Goal: Task Accomplishment & Management: Complete application form

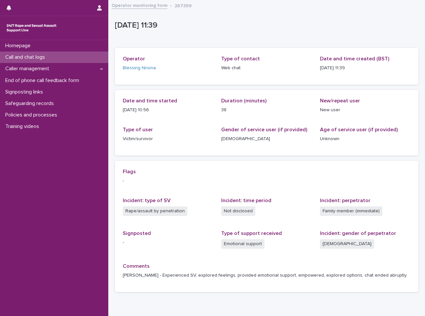
scroll to position [20, 0]
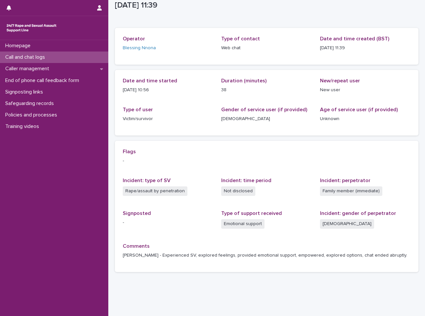
click at [67, 56] on div "Call and chat logs" at bounding box center [54, 57] width 108 height 11
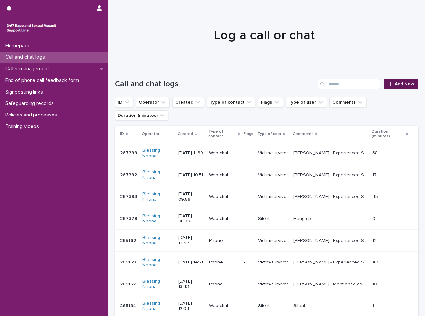
click at [390, 87] on link "Add New" at bounding box center [401, 84] width 34 height 11
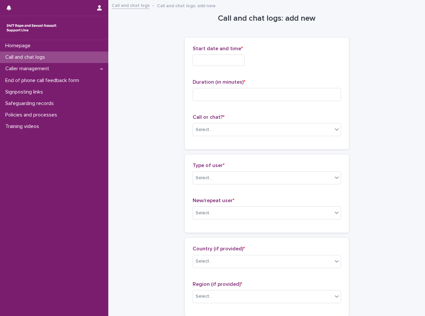
click at [200, 56] on input "text" at bounding box center [219, 60] width 52 height 11
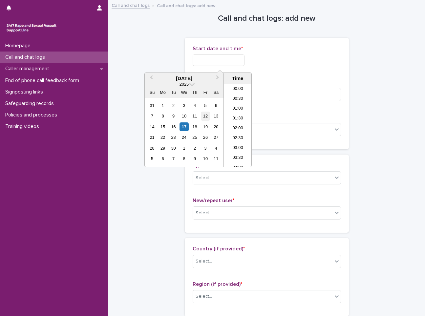
scroll to position [220, 0]
click at [186, 126] on div "17" at bounding box center [184, 126] width 9 height 9
click at [244, 104] on li "12:00" at bounding box center [238, 106] width 28 height 10
click at [228, 63] on input "**********" at bounding box center [219, 60] width 52 height 11
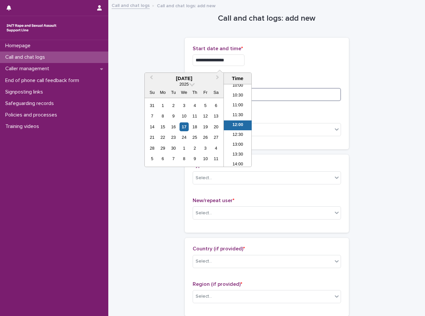
type input "**********"
click at [283, 94] on input at bounding box center [267, 94] width 148 height 13
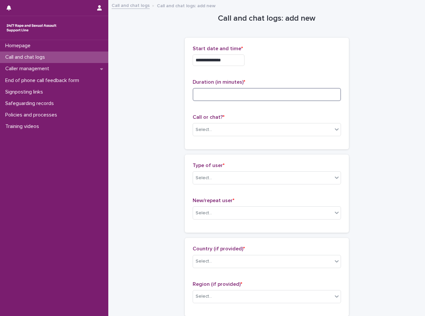
click at [237, 96] on input at bounding box center [267, 94] width 148 height 13
type input "*"
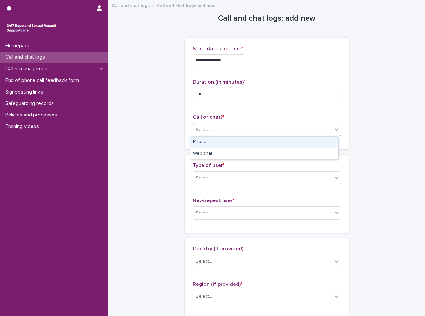
click at [241, 134] on div "Select..." at bounding box center [263, 129] width 140 height 11
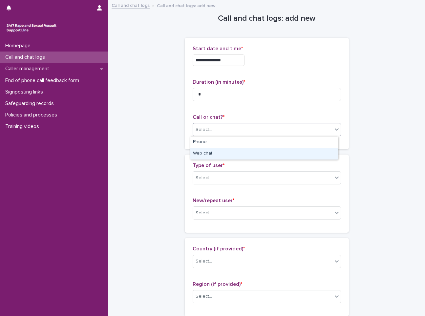
click at [238, 148] on div "Web chat" at bounding box center [264, 153] width 148 height 11
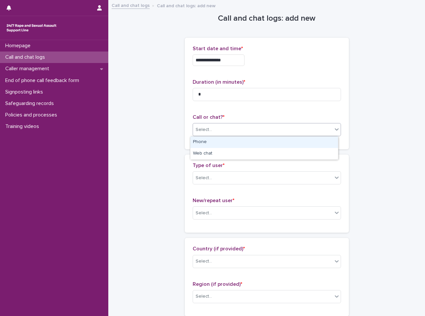
click at [334, 132] on icon at bounding box center [337, 129] width 7 height 7
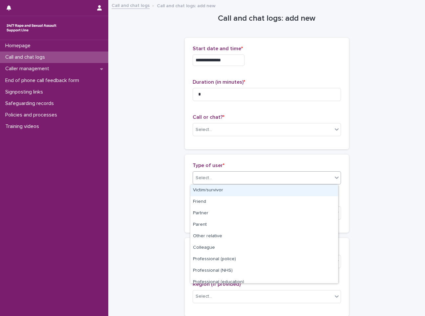
click at [282, 175] on div "Select..." at bounding box center [263, 178] width 140 height 11
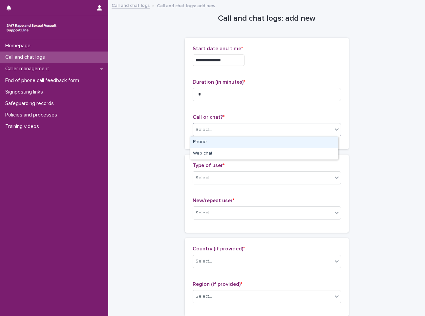
click at [294, 129] on div "Select..." at bounding box center [263, 129] width 140 height 11
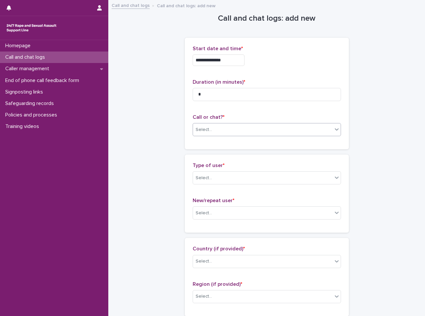
click at [254, 124] on div "Select..." at bounding box center [267, 129] width 148 height 13
click at [246, 124] on div "Select..." at bounding box center [263, 129] width 140 height 11
click at [233, 151] on div "Web chat" at bounding box center [264, 153] width 148 height 11
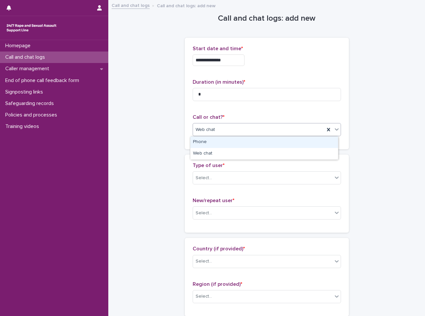
click at [239, 132] on div "Web chat" at bounding box center [259, 129] width 132 height 11
drag, startPoint x: 227, startPoint y: 139, endPoint x: 226, endPoint y: 142, distance: 3.8
click at [226, 139] on div "Phone" at bounding box center [264, 142] width 148 height 11
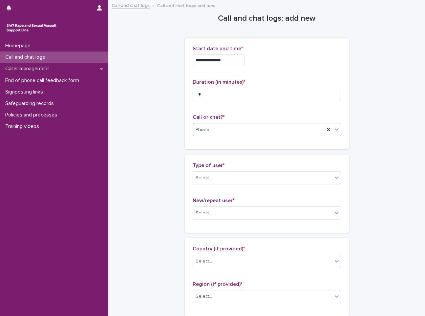
click at [226, 168] on p "Type of user *" at bounding box center [267, 166] width 148 height 6
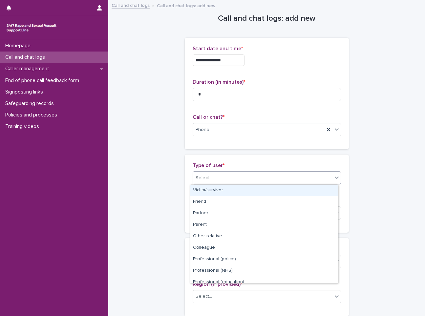
click at [220, 173] on div "Select..." at bounding box center [263, 178] width 140 height 11
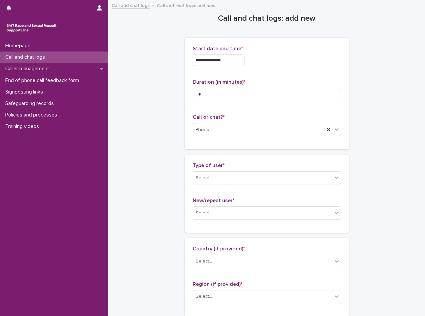
click at [198, 157] on div "Type of user * Select... New/repeat user * Select..." at bounding box center [267, 194] width 164 height 78
click at [211, 149] on div "Web chat" at bounding box center [264, 153] width 148 height 11
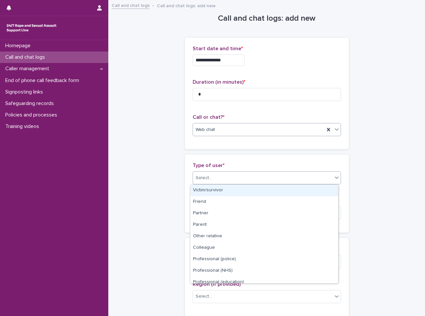
click at [221, 175] on div "Select..." at bounding box center [263, 178] width 140 height 11
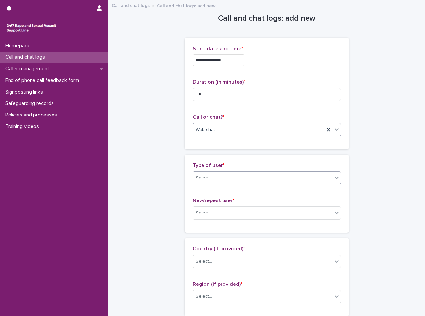
click at [215, 183] on div "Select..." at bounding box center [263, 178] width 140 height 11
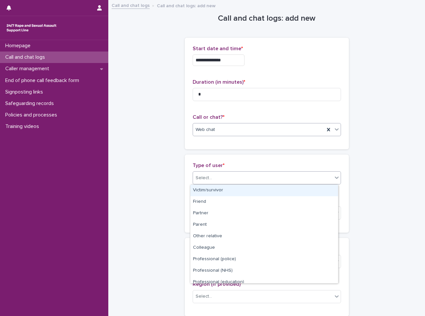
click at [241, 180] on div "Select..." at bounding box center [263, 178] width 140 height 11
click at [233, 192] on div "Victim/survivor" at bounding box center [264, 190] width 148 height 11
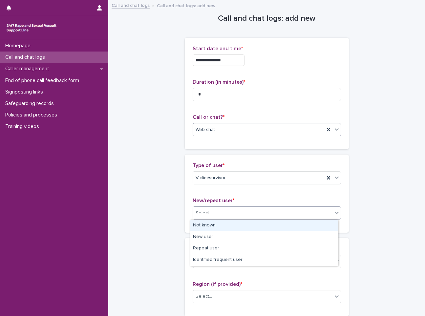
click at [233, 213] on div "Select..." at bounding box center [263, 213] width 140 height 11
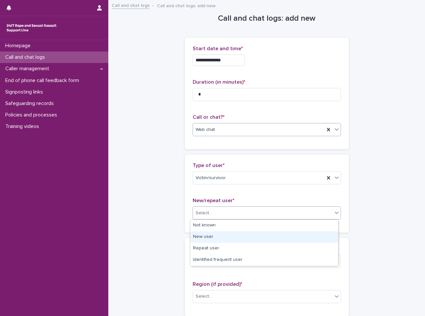
drag, startPoint x: 212, startPoint y: 238, endPoint x: 214, endPoint y: 234, distance: 4.3
click at [212, 237] on div "New user" at bounding box center [264, 237] width 148 height 11
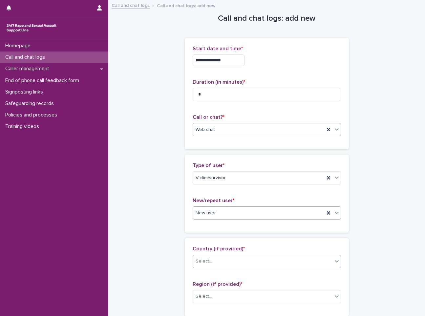
click at [222, 262] on div "Select..." at bounding box center [263, 261] width 140 height 11
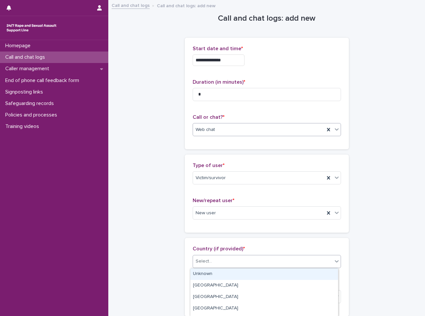
click at [206, 259] on div "Select..." at bounding box center [204, 261] width 16 height 7
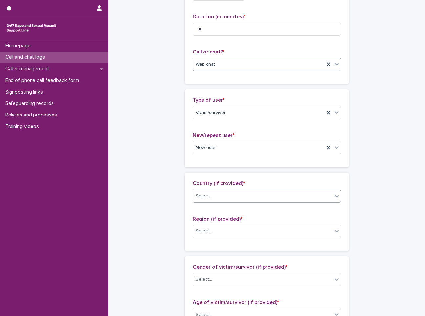
scroll to position [66, 0]
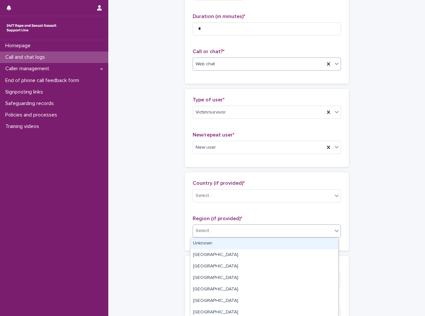
click at [256, 225] on div "Select..." at bounding box center [267, 231] width 148 height 13
click at [238, 243] on div "Unknown" at bounding box center [264, 243] width 148 height 11
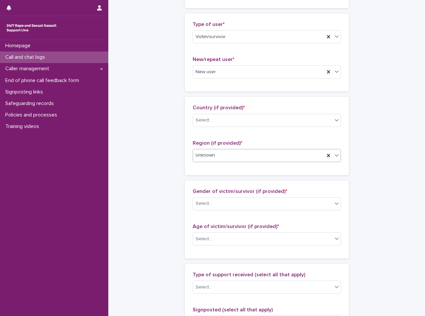
scroll to position [164, 0]
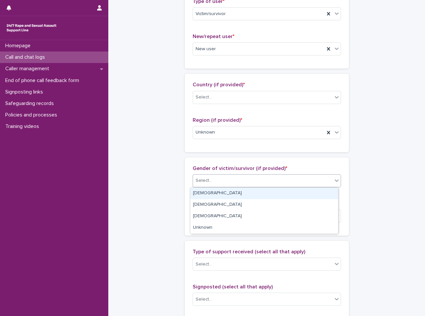
click at [264, 180] on div "Select..." at bounding box center [263, 180] width 140 height 11
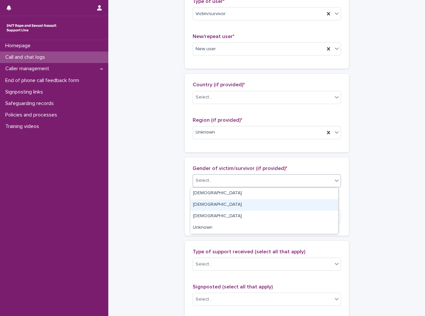
click at [241, 199] on div "[DEMOGRAPHIC_DATA]" at bounding box center [264, 204] width 148 height 11
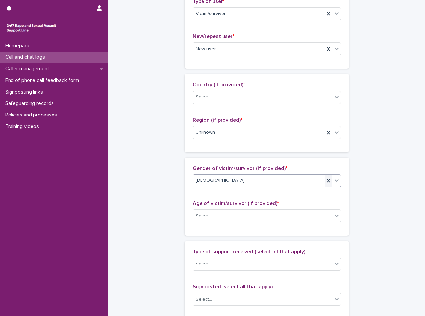
click at [330, 181] on div at bounding box center [329, 181] width 8 height 12
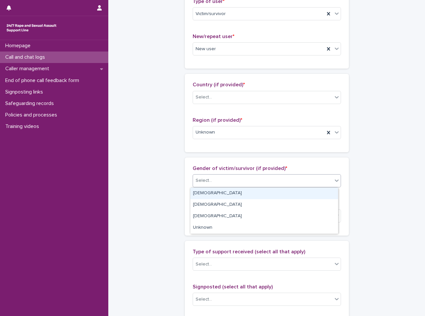
click at [334, 181] on icon at bounding box center [337, 180] width 7 height 7
drag, startPoint x: 297, startPoint y: 189, endPoint x: 293, endPoint y: 192, distance: 4.9
click at [296, 191] on div "[DEMOGRAPHIC_DATA]" at bounding box center [264, 193] width 148 height 11
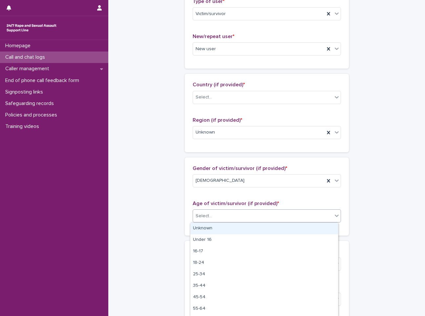
click at [261, 220] on div "Select..." at bounding box center [263, 216] width 140 height 11
drag, startPoint x: 244, startPoint y: 225, endPoint x: 233, endPoint y: 231, distance: 12.3
click at [239, 228] on div "Unknown" at bounding box center [264, 228] width 148 height 11
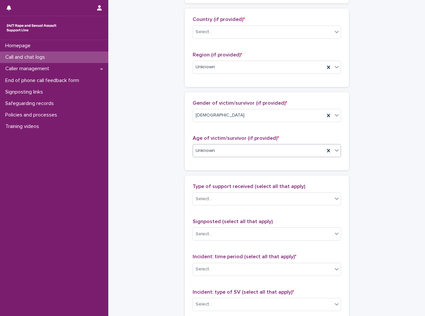
scroll to position [230, 0]
click at [232, 206] on div "Type of support received (select all that apply) Select..." at bounding box center [267, 196] width 148 height 27
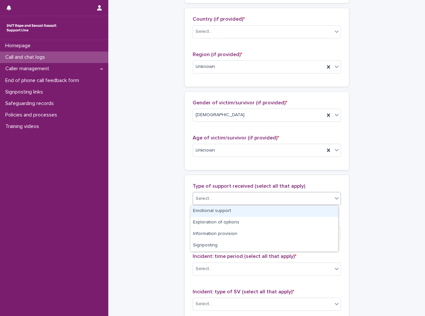
click at [238, 201] on div "Select..." at bounding box center [263, 198] width 140 height 11
click at [229, 209] on div "Emotional support" at bounding box center [264, 211] width 148 height 11
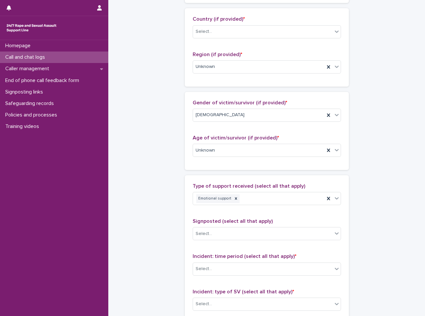
drag, startPoint x: 289, startPoint y: 241, endPoint x: 283, endPoint y: 245, distance: 7.2
click at [284, 244] on div "Signposted (select all that apply) Select..." at bounding box center [267, 231] width 148 height 27
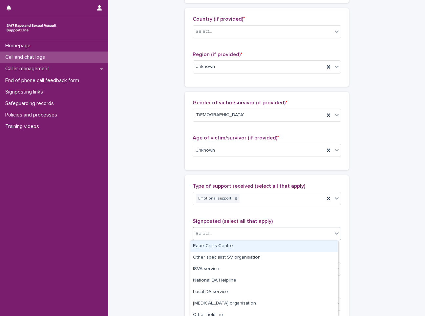
click at [262, 234] on div "Select..." at bounding box center [263, 234] width 140 height 11
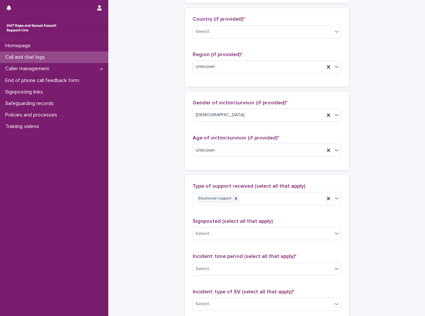
drag, startPoint x: 116, startPoint y: 215, endPoint x: 123, endPoint y: 213, distance: 7.2
click at [123, 213] on div "**********" at bounding box center [267, 126] width 304 height 711
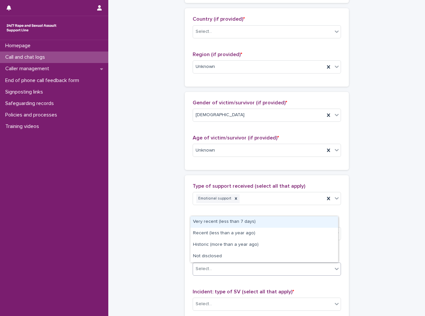
click at [288, 266] on div "Select..." at bounding box center [263, 269] width 140 height 11
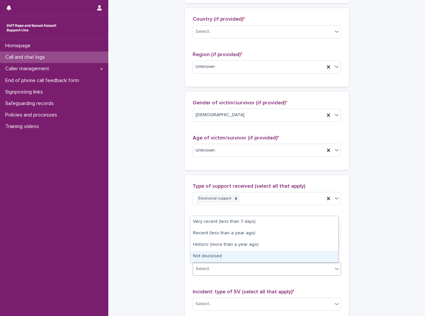
click at [156, 278] on div "**********" at bounding box center [267, 126] width 304 height 711
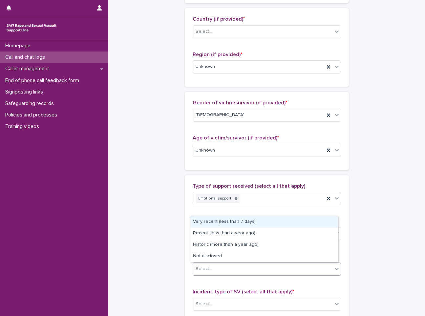
click at [259, 270] on div "Select..." at bounding box center [263, 269] width 140 height 11
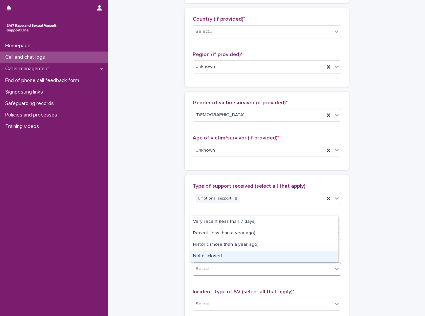
click at [218, 255] on div "Not disclosed" at bounding box center [264, 256] width 148 height 11
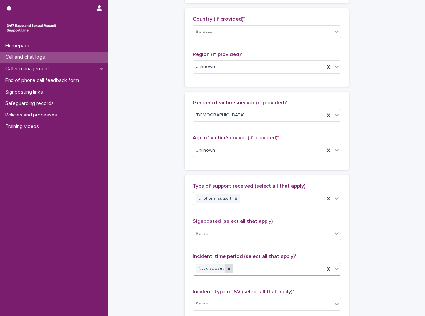
scroll to position [263, 0]
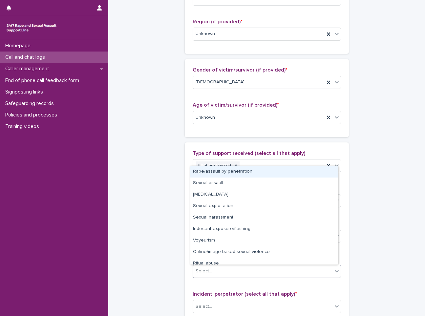
click at [227, 274] on div "Select..." at bounding box center [263, 271] width 140 height 11
click at [201, 168] on div "Rape/assault by penetration" at bounding box center [264, 171] width 148 height 11
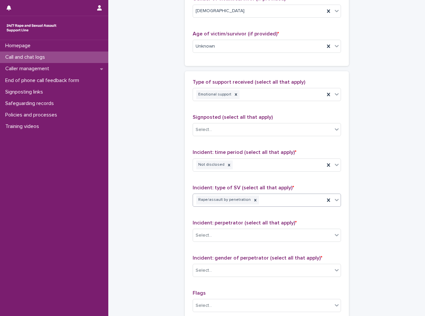
scroll to position [361, 0]
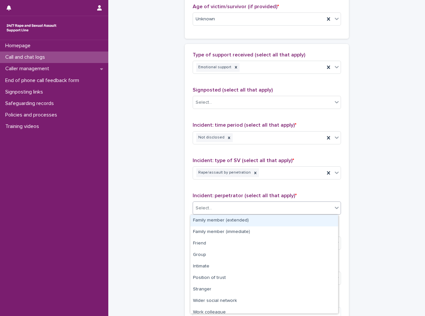
click at [241, 210] on div "Select..." at bounding box center [263, 208] width 140 height 11
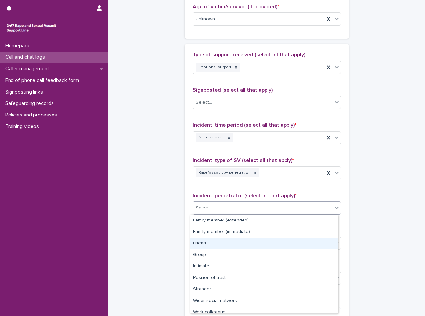
click at [236, 242] on div "Friend" at bounding box center [264, 243] width 148 height 11
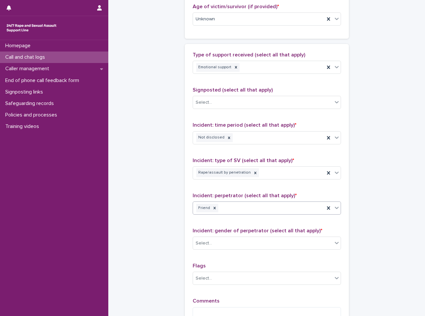
click at [270, 256] on div "Type of support received (select all that apply) Emotional support Signposted (…" at bounding box center [267, 189] width 148 height 275
click at [219, 244] on div "Select..." at bounding box center [263, 243] width 140 height 11
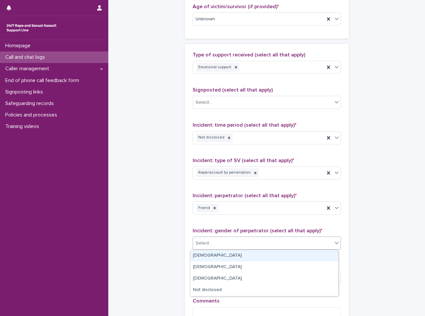
click at [202, 255] on div "[DEMOGRAPHIC_DATA]" at bounding box center [264, 255] width 148 height 11
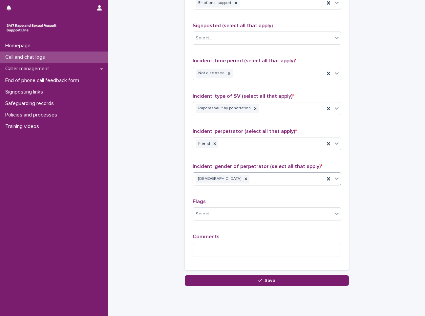
scroll to position [427, 0]
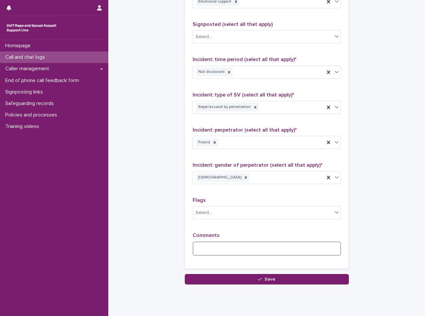
click at [202, 246] on textarea at bounding box center [267, 249] width 148 height 14
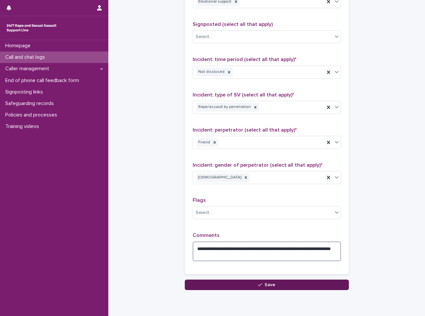
type textarea "**********"
click at [224, 282] on button "Save" at bounding box center [267, 285] width 164 height 11
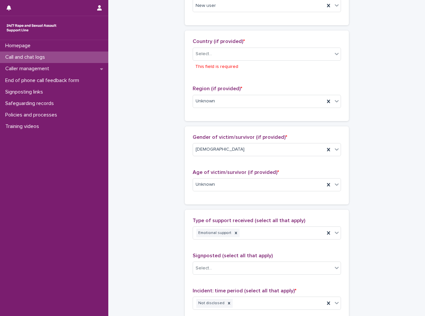
scroll to position [185, 0]
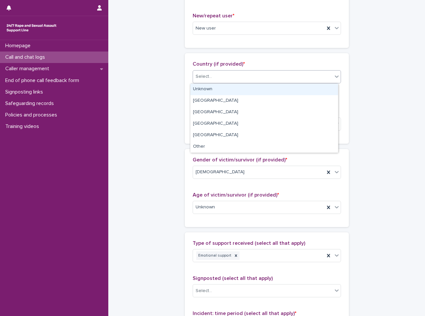
click at [288, 75] on div "Select..." at bounding box center [263, 76] width 140 height 11
click at [244, 89] on div "Unknown" at bounding box center [264, 89] width 148 height 11
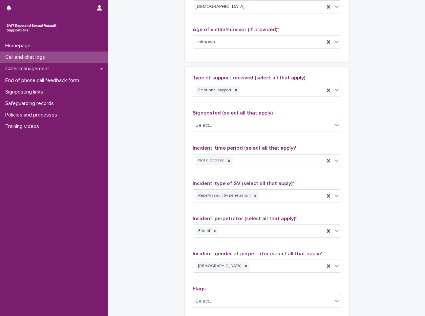
scroll to position [452, 0]
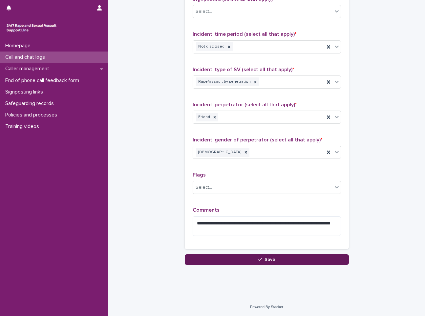
click at [257, 262] on button "Save" at bounding box center [267, 260] width 164 height 11
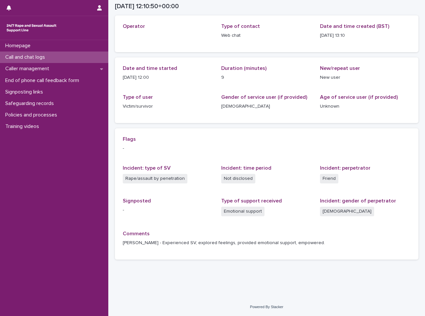
scroll to position [33, 0]
click at [27, 61] on div "Call and chat logs" at bounding box center [54, 57] width 108 height 11
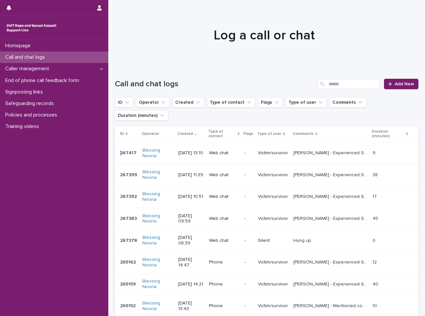
drag, startPoint x: 137, startPoint y: 139, endPoint x: 119, endPoint y: 137, distance: 18.5
click at [119, 142] on td "267417 267417" at bounding box center [127, 153] width 25 height 22
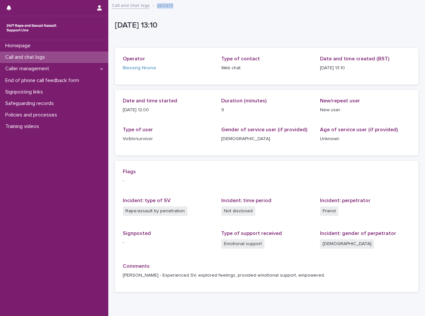
drag, startPoint x: 174, startPoint y: 7, endPoint x: 154, endPoint y: 4, distance: 20.2
click at [154, 4] on div "Call and chat logs 267417" at bounding box center [266, 5] width 317 height 9
copy p "267417"
